Goal: Task Accomplishment & Management: Manage account settings

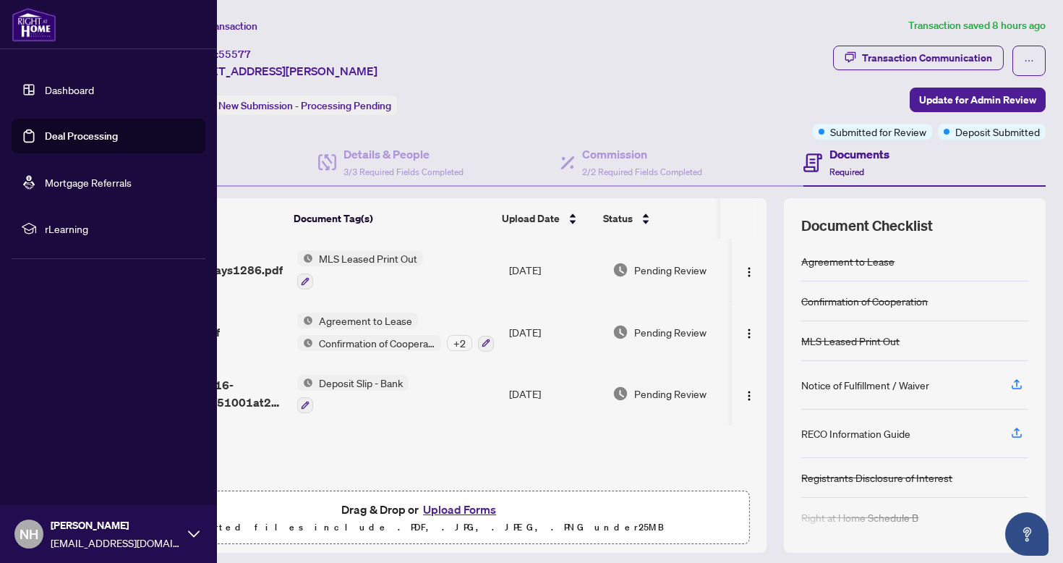
click at [64, 136] on link "Deal Processing" at bounding box center [81, 135] width 73 height 13
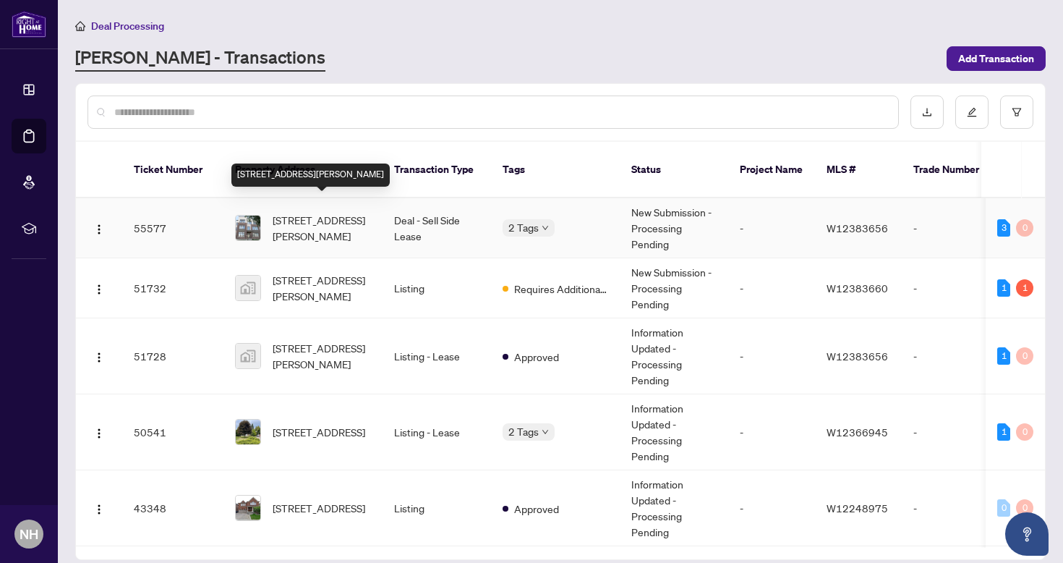
click at [328, 212] on span "3092-3092 Ernest Appelbe Blvd, Oakville, Ontario L6H 0M1, Canada" at bounding box center [322, 228] width 98 height 32
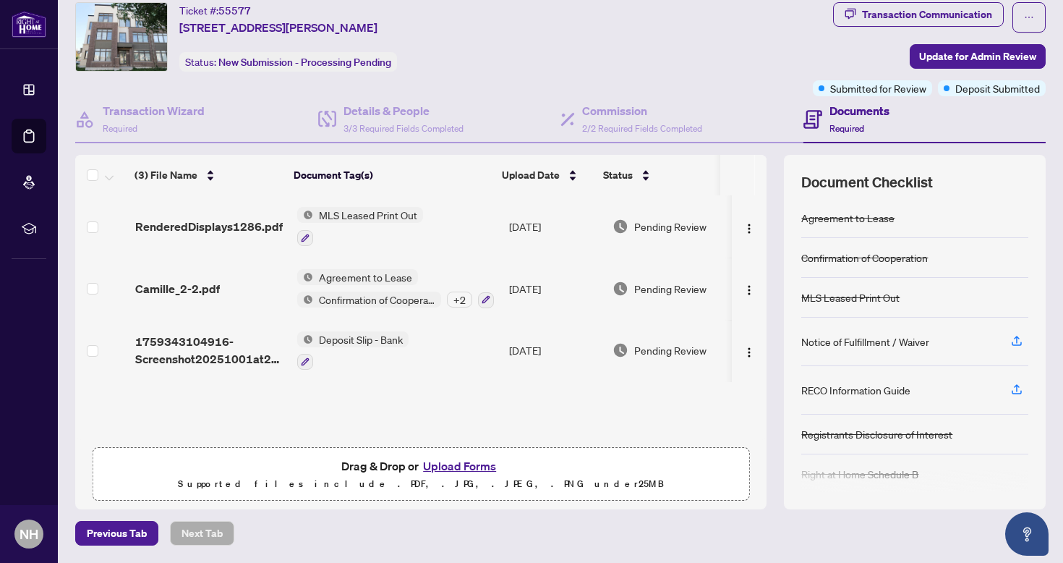
scroll to position [43, 0]
click at [624, 174] on span "Status" at bounding box center [618, 176] width 30 height 16
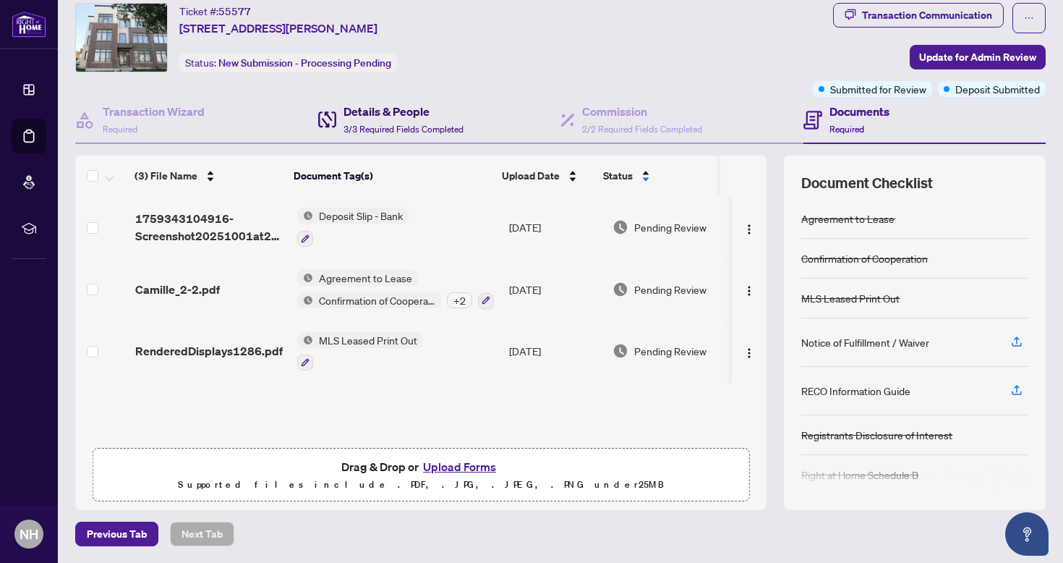
click at [403, 107] on h4 "Details & People" at bounding box center [403, 111] width 120 height 17
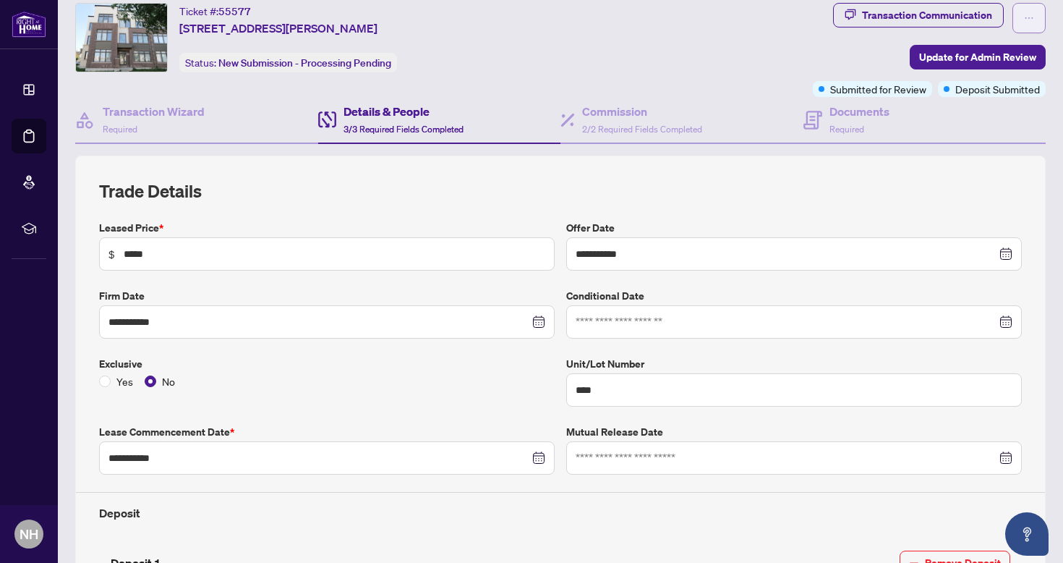
click at [1024, 14] on icon "ellipsis" at bounding box center [1029, 18] width 10 height 10
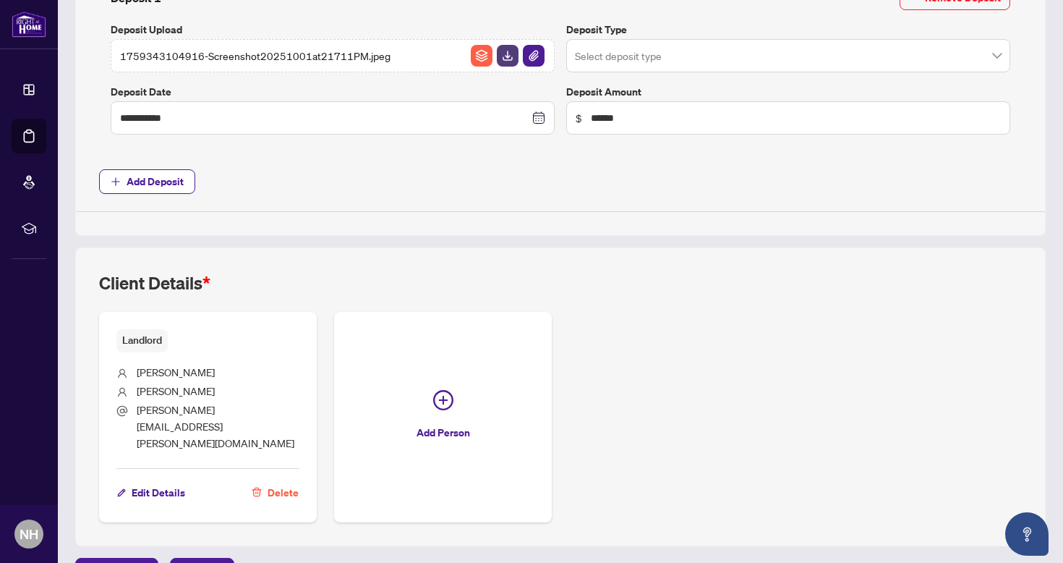
scroll to position [607, 0]
click at [205, 559] on span "Next Tab" at bounding box center [201, 570] width 41 height 23
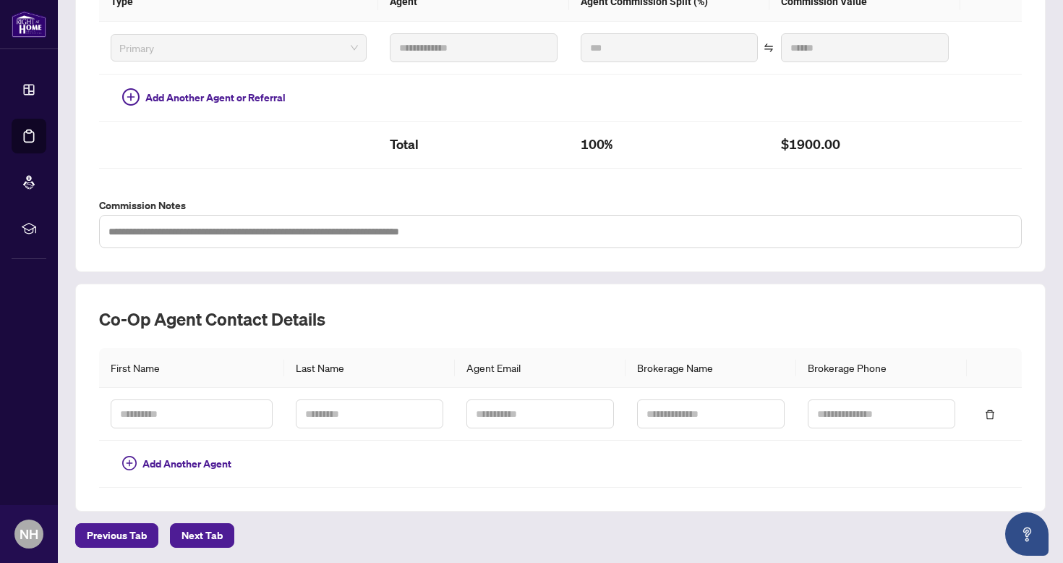
scroll to position [390, 0]
click at [221, 529] on span "Next Tab" at bounding box center [201, 535] width 41 height 23
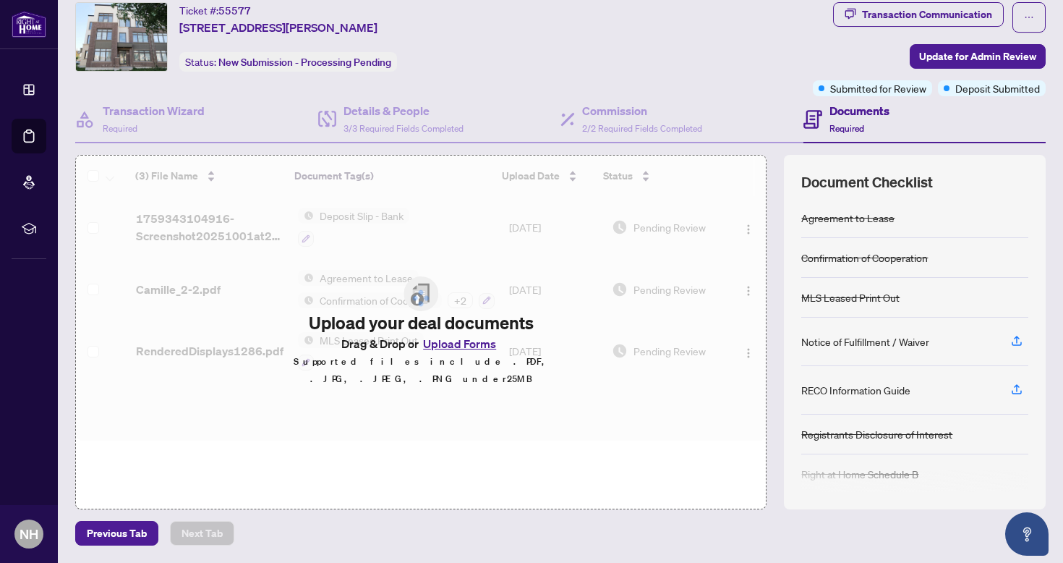
scroll to position [43, 0]
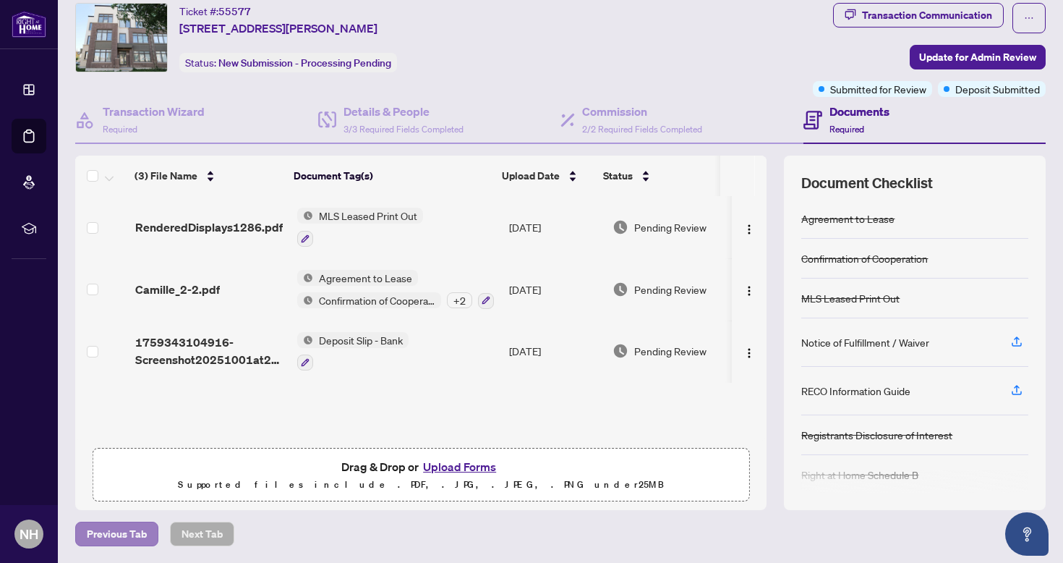
click at [132, 531] on span "Previous Tab" at bounding box center [117, 533] width 60 height 23
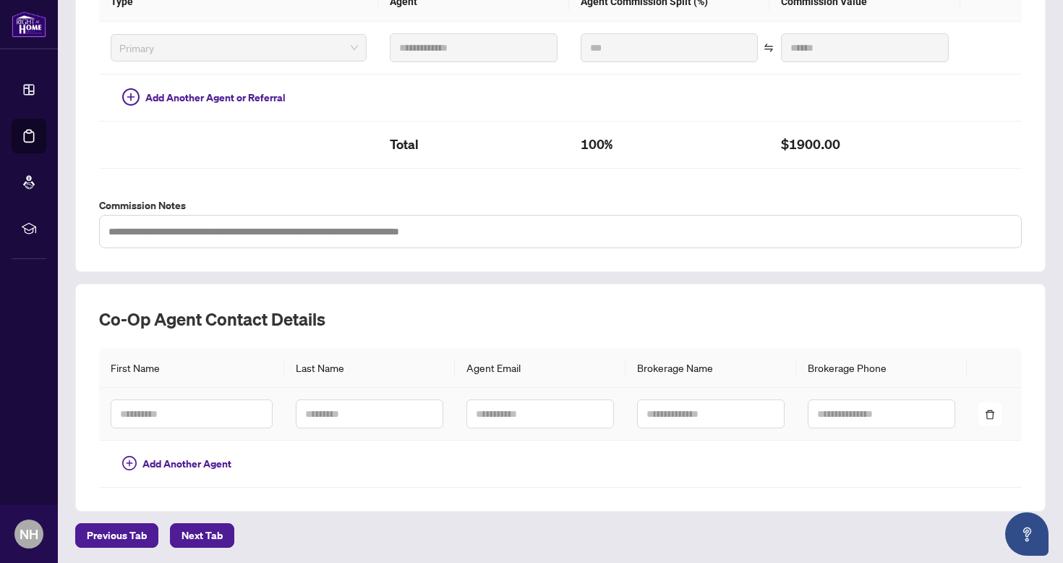
scroll to position [390, 0]
click at [203, 533] on span "Next Tab" at bounding box center [201, 535] width 41 height 23
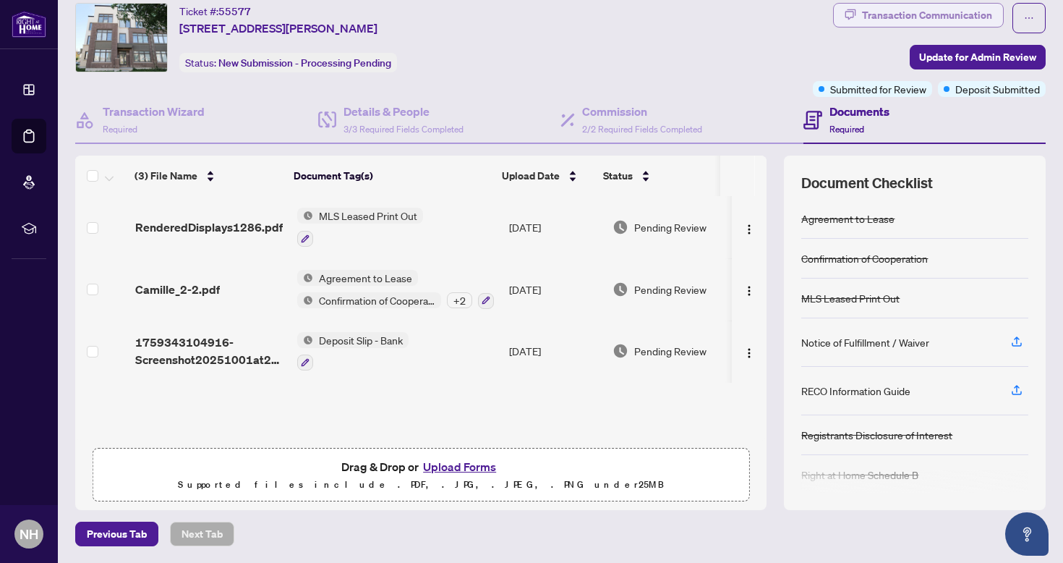
click at [944, 15] on div "Transaction Communication" at bounding box center [927, 15] width 130 height 23
type textarea "**********"
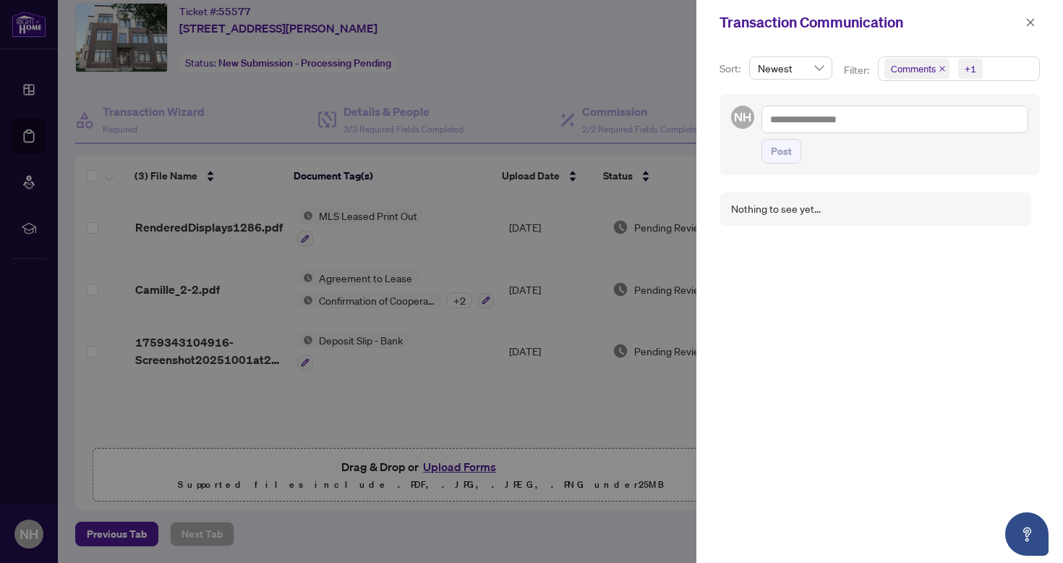
click at [633, 77] on div at bounding box center [531, 281] width 1063 height 563
click at [1028, 22] on icon "close" at bounding box center [1030, 22] width 10 height 10
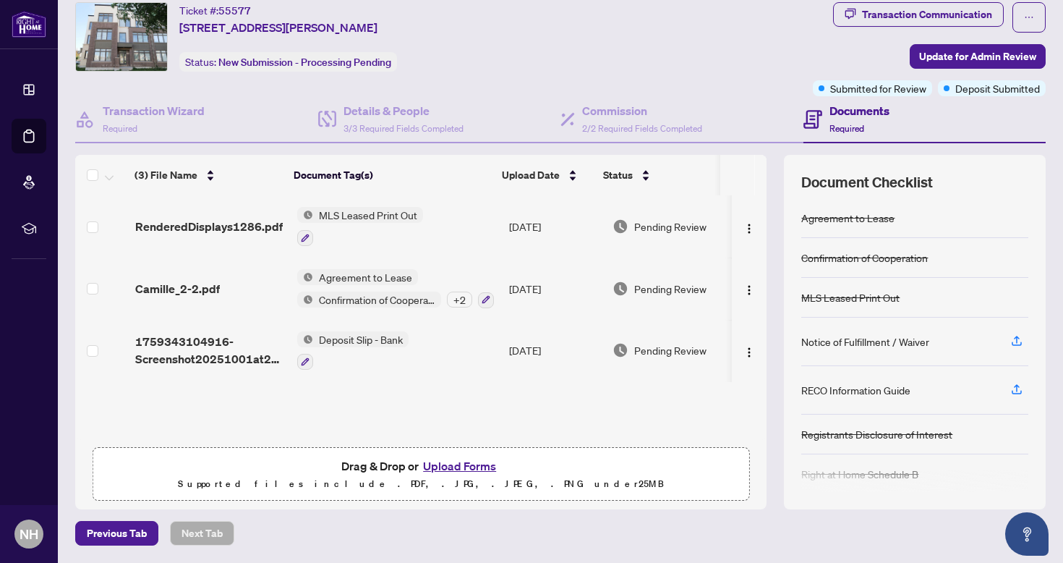
scroll to position [43, 0]
click at [967, 56] on span "Update for Admin Review" at bounding box center [977, 57] width 117 height 23
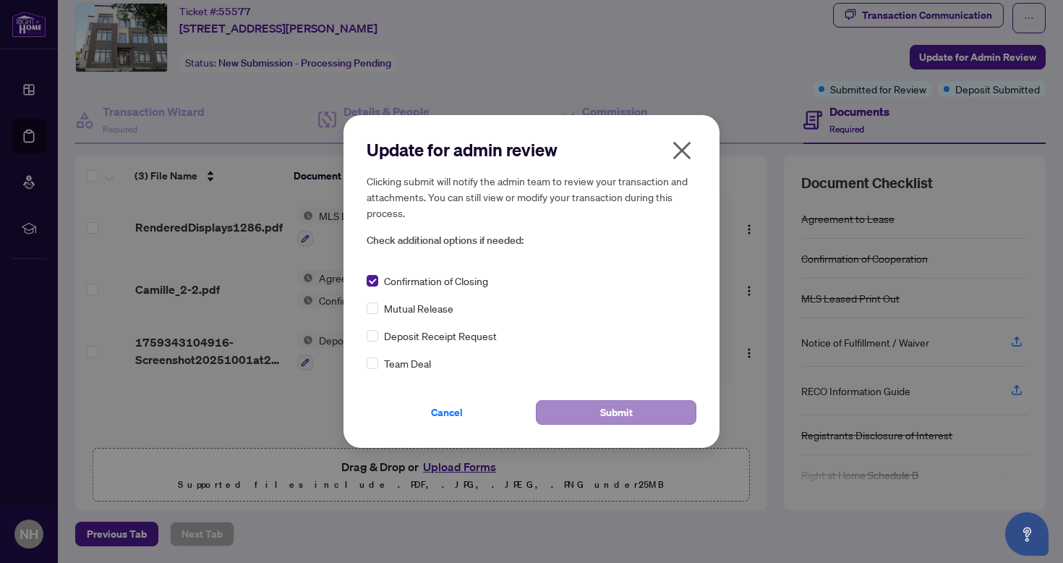
click at [611, 414] on span "Submit" at bounding box center [616, 412] width 33 height 23
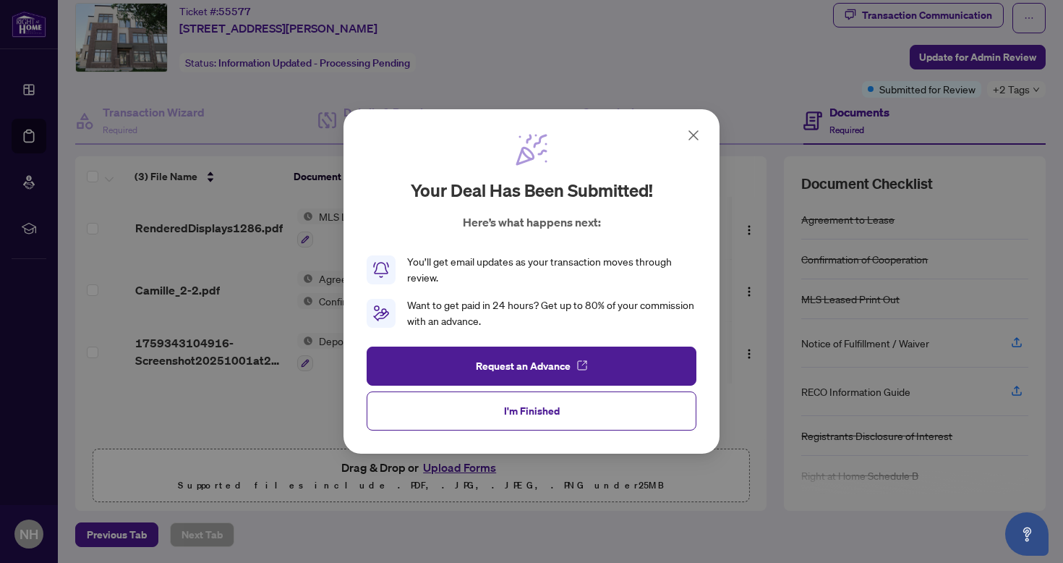
click at [696, 141] on icon at bounding box center [693, 135] width 17 height 17
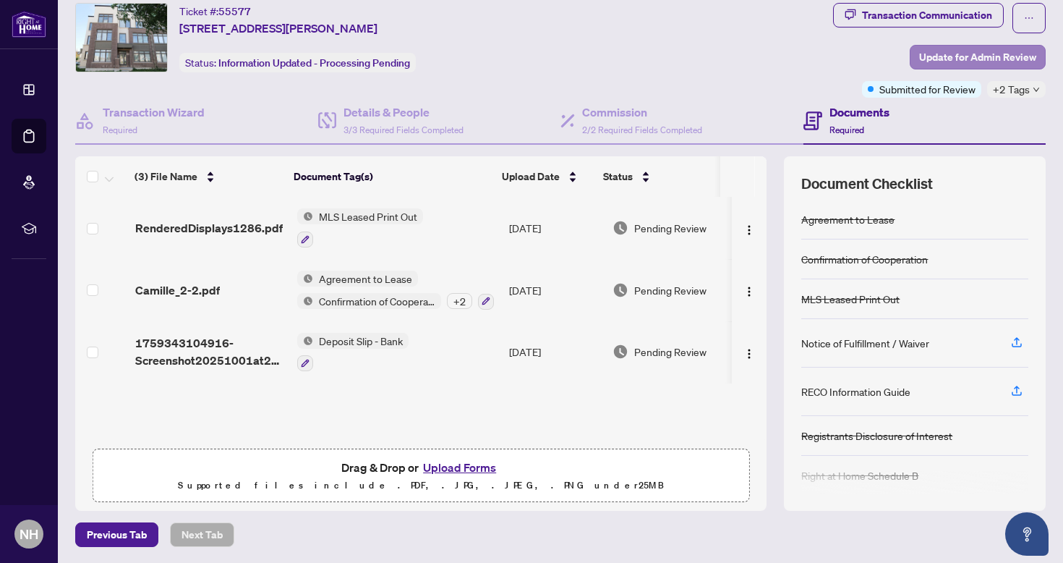
click at [993, 56] on span "Update for Admin Review" at bounding box center [977, 57] width 117 height 23
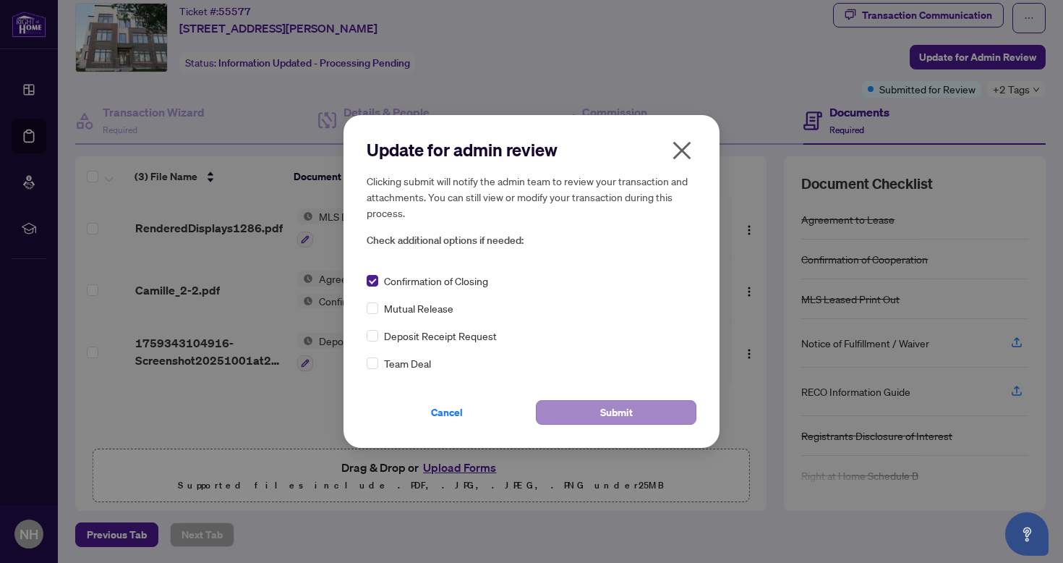
click at [618, 415] on span "Submit" at bounding box center [616, 412] width 33 height 23
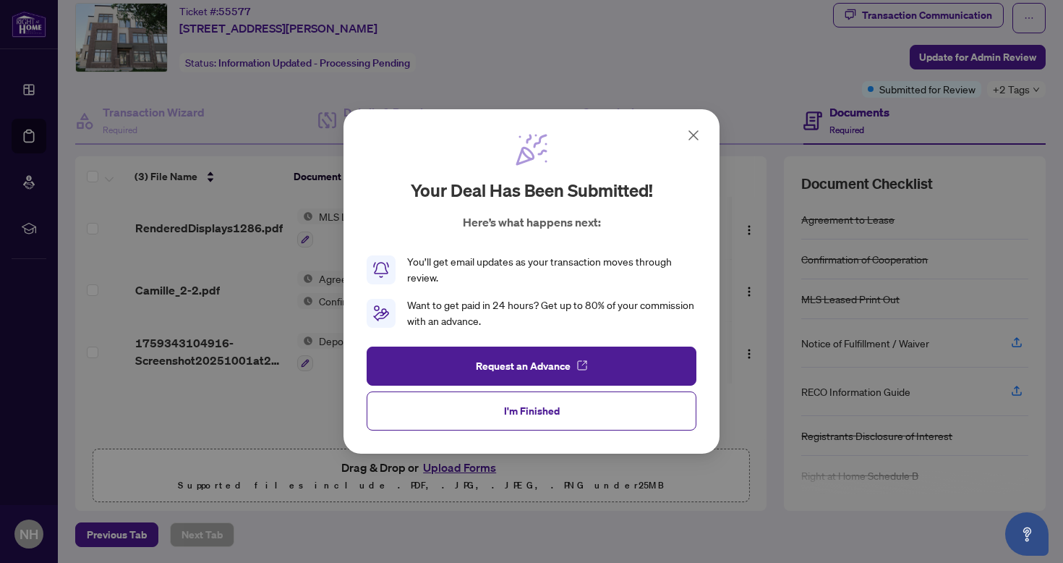
click at [695, 138] on icon at bounding box center [693, 135] width 9 height 9
